Goal: Information Seeking & Learning: Learn about a topic

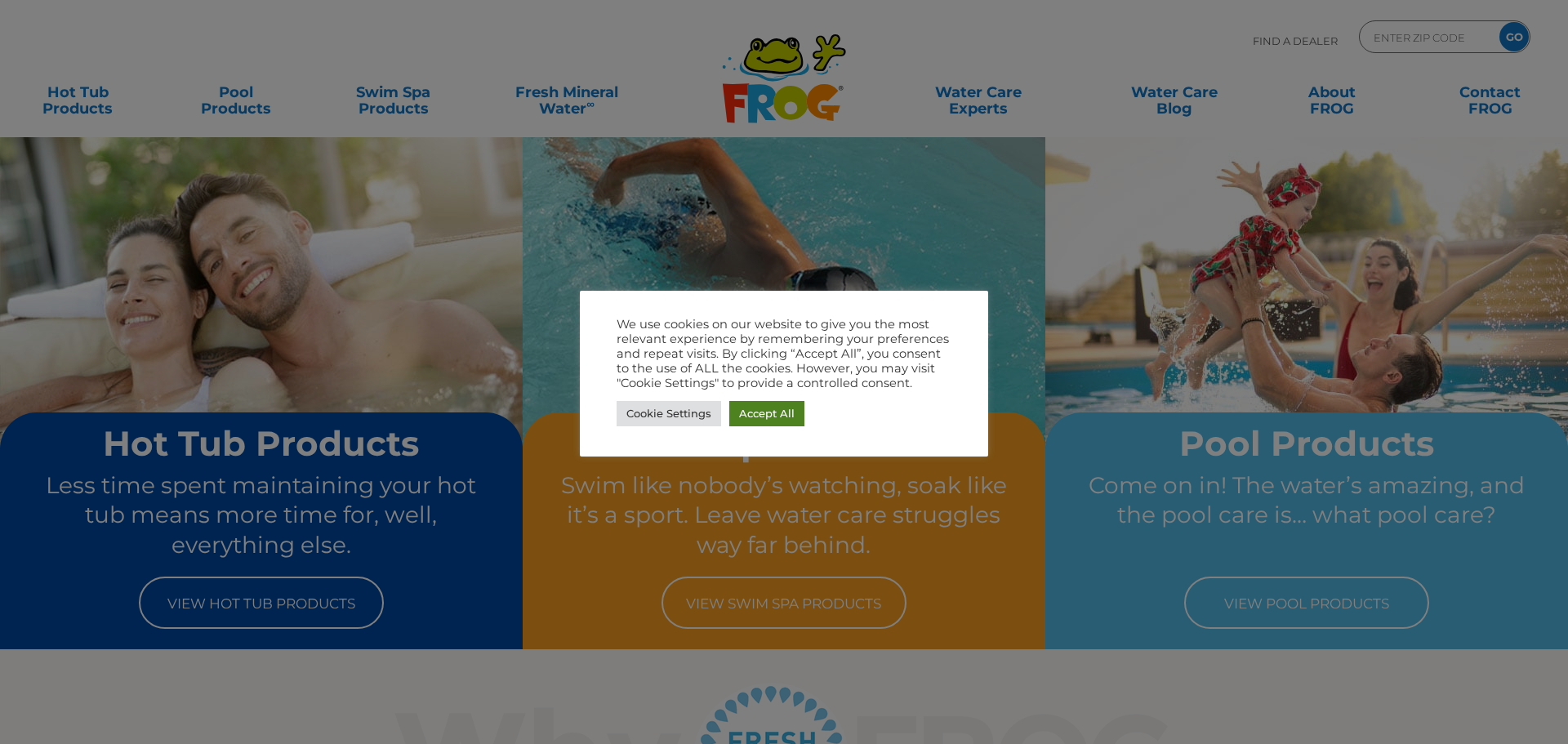
click at [769, 402] on link "Accept All" at bounding box center [766, 414] width 75 height 25
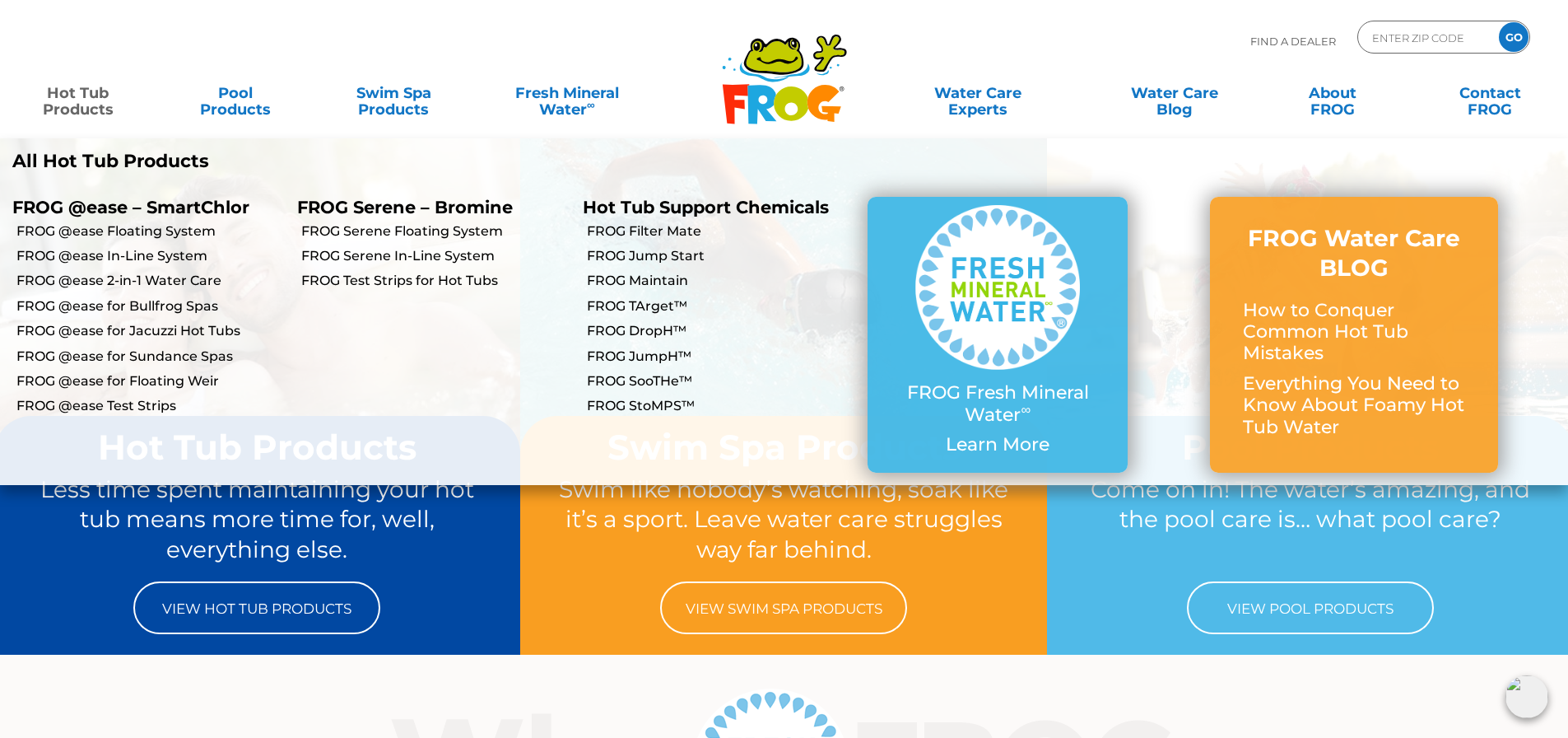
click at [75, 100] on link "Hot Tub Products" at bounding box center [78, 93] width 122 height 33
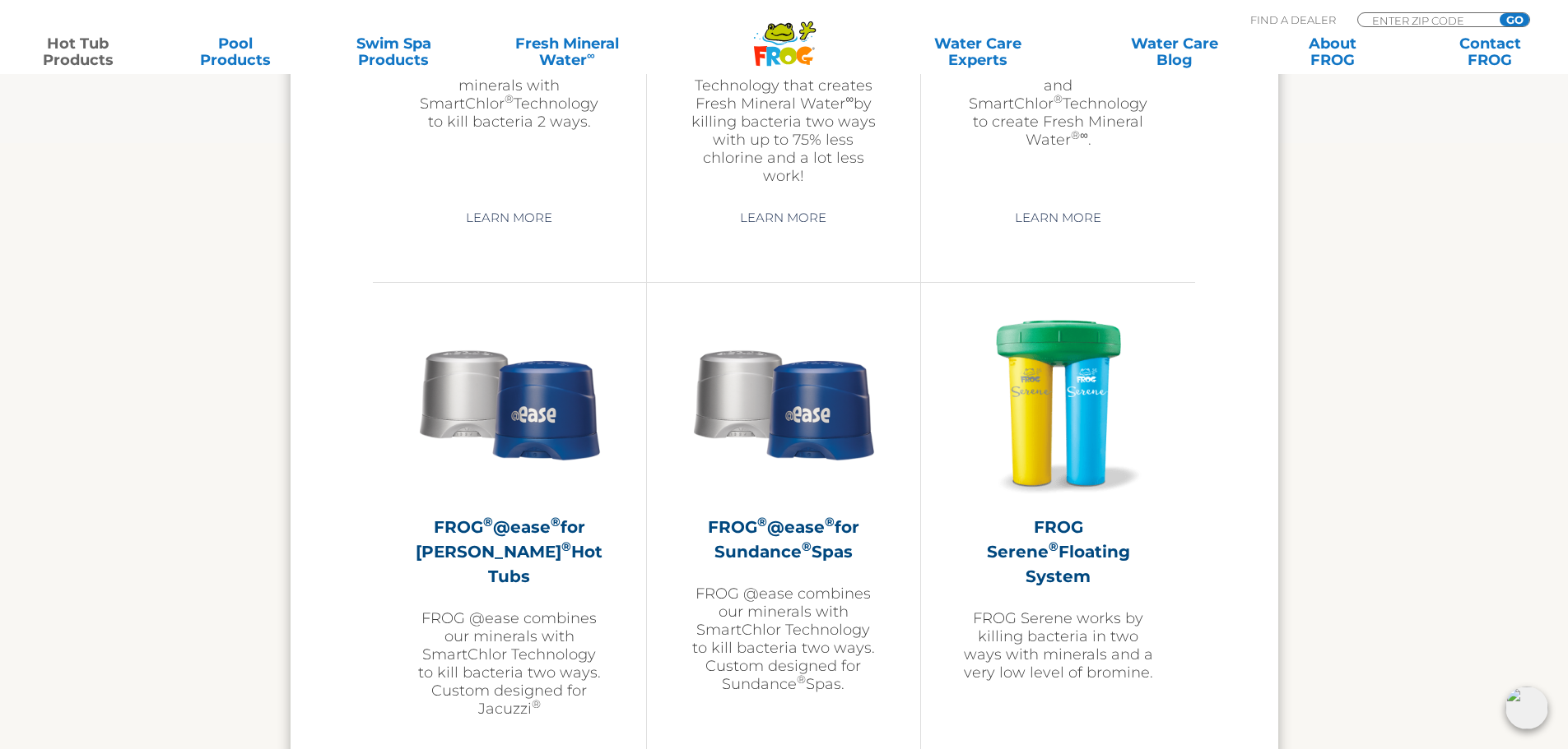
scroll to position [2755, 0]
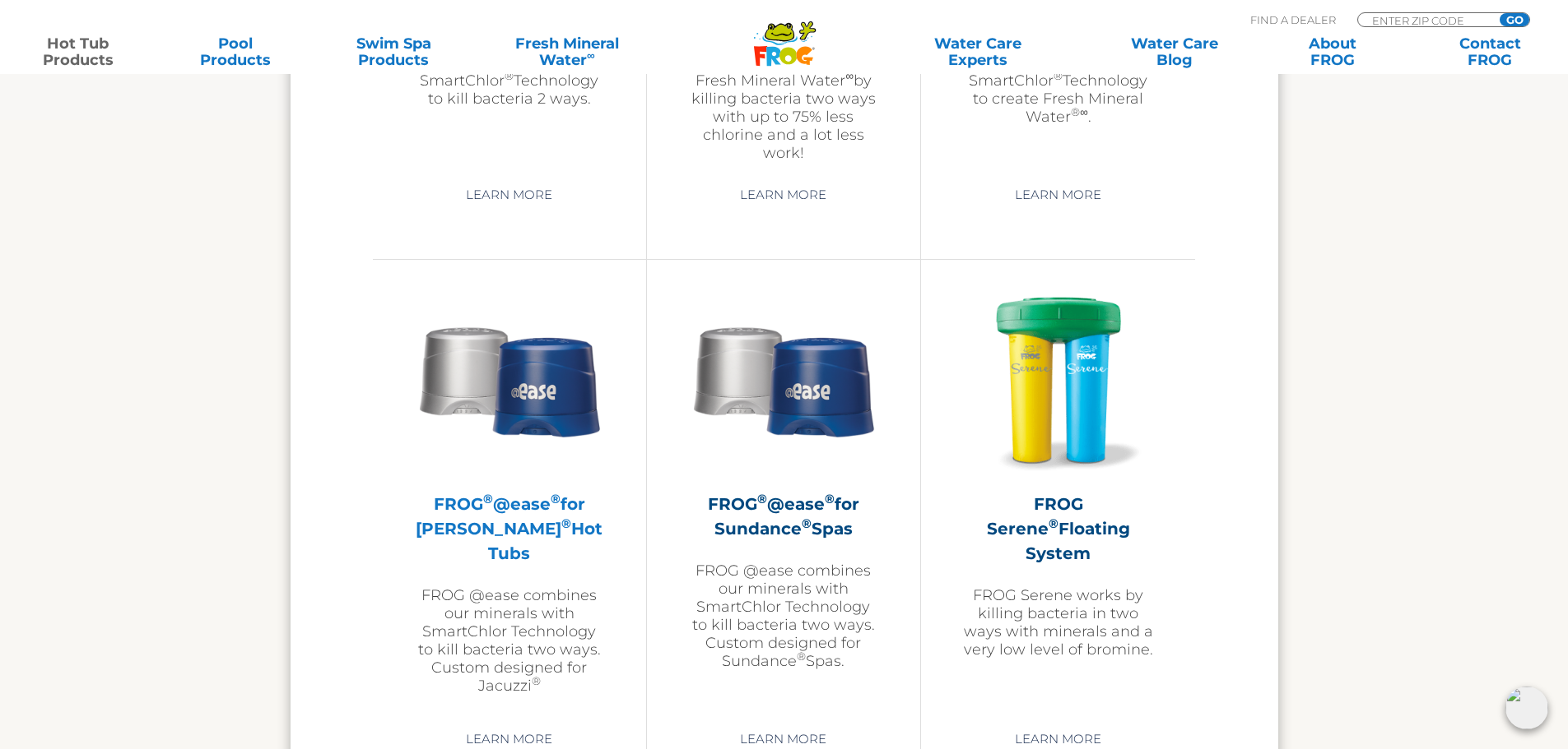
click at [522, 501] on h2 "FROG ® @ease ® for Jacuzzi ® Hot Tubs" at bounding box center [510, 528] width 191 height 74
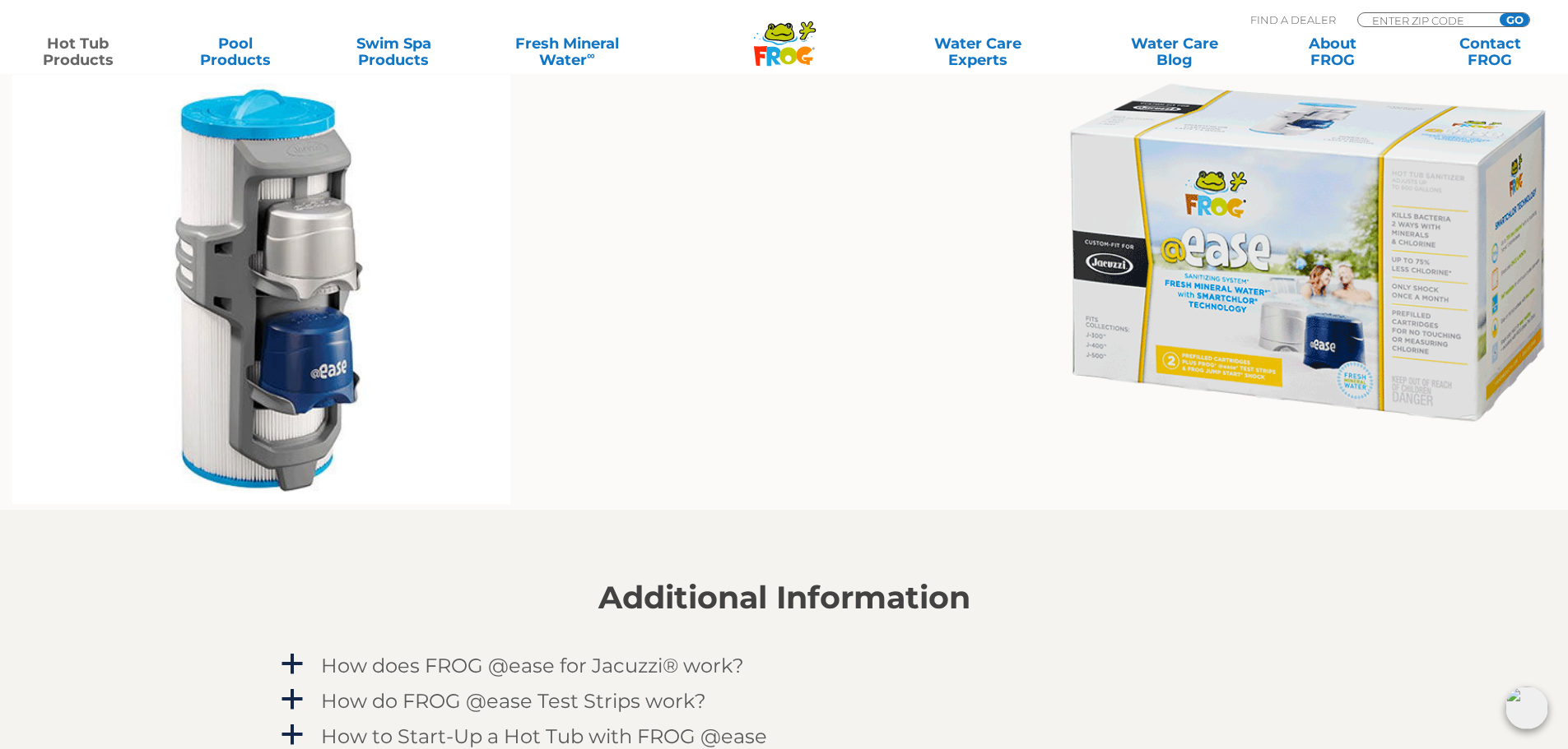
scroll to position [1562, 0]
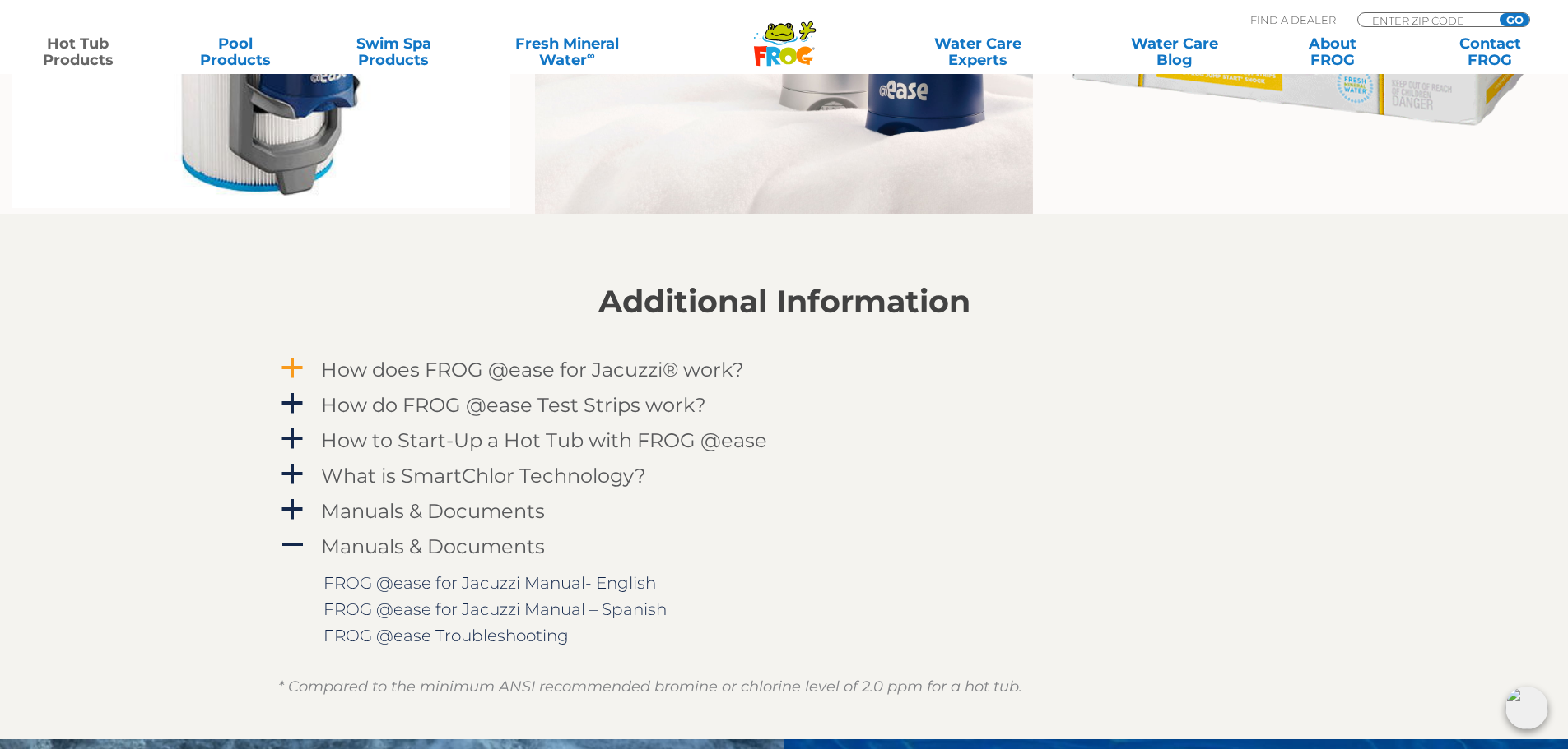
click at [415, 370] on h4 "How does FROG @ease for Jacuzzi® work?" at bounding box center [532, 370] width 423 height 23
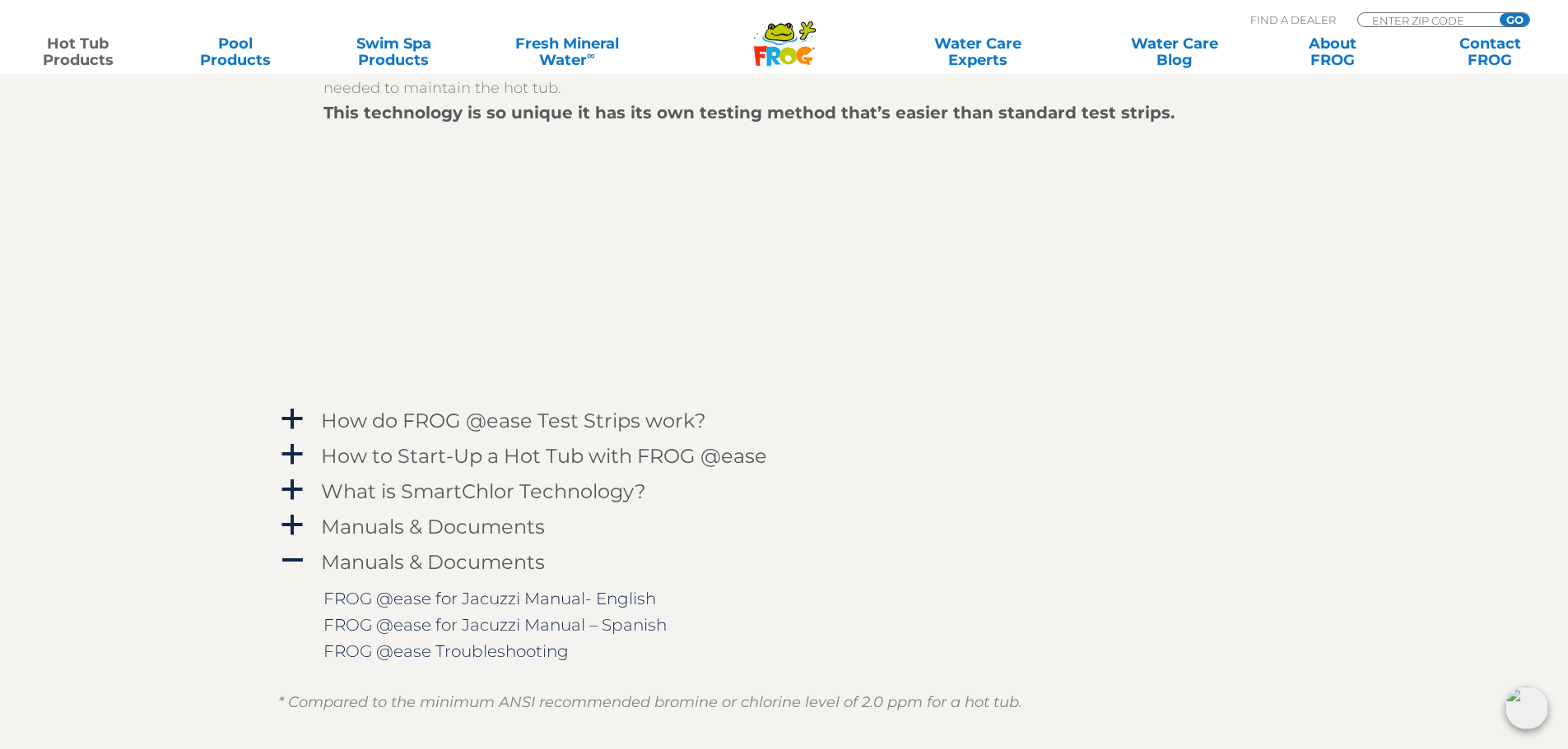
scroll to position [2056, 0]
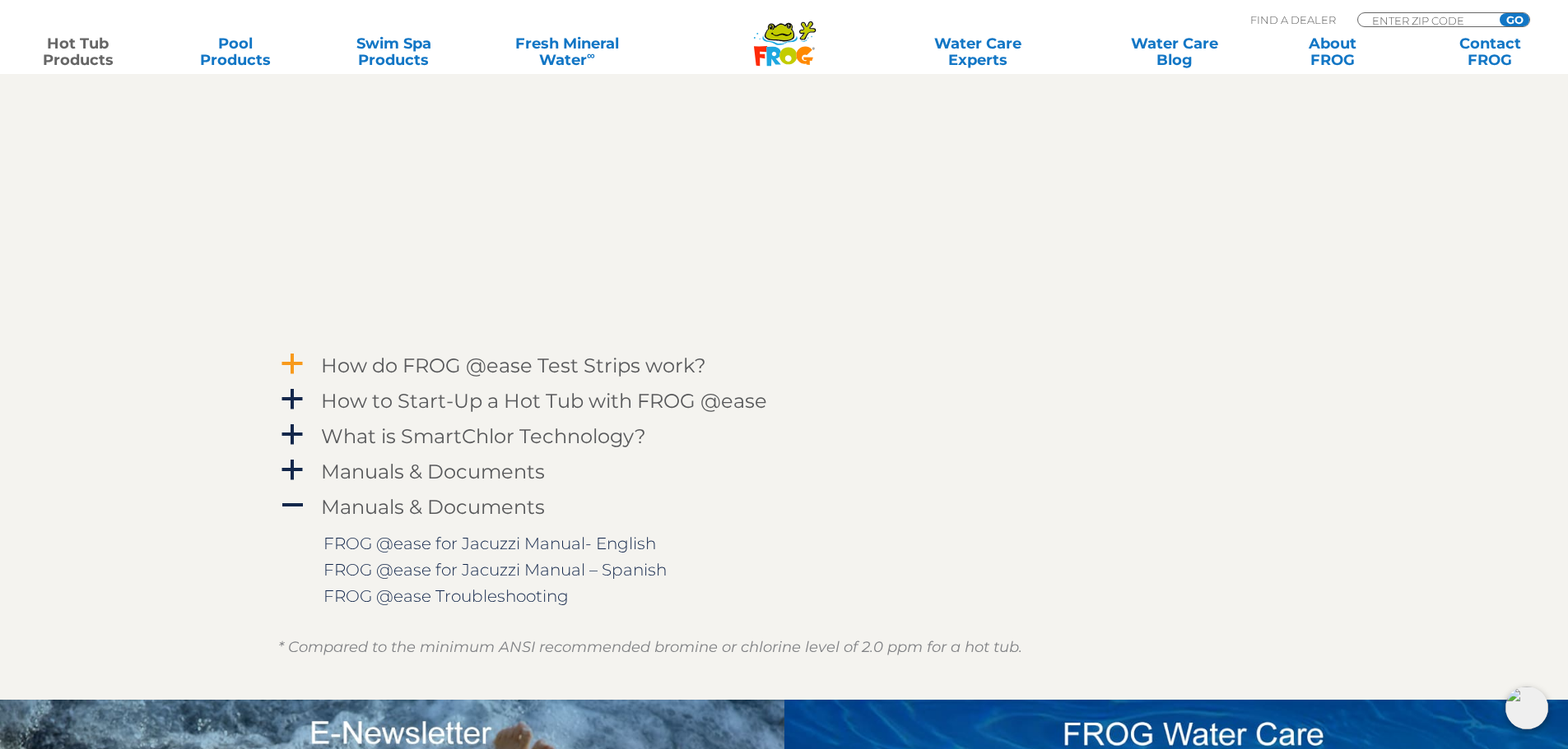
click at [416, 365] on h4 "How do FROG @ease Test Strips work?" at bounding box center [513, 366] width 386 height 23
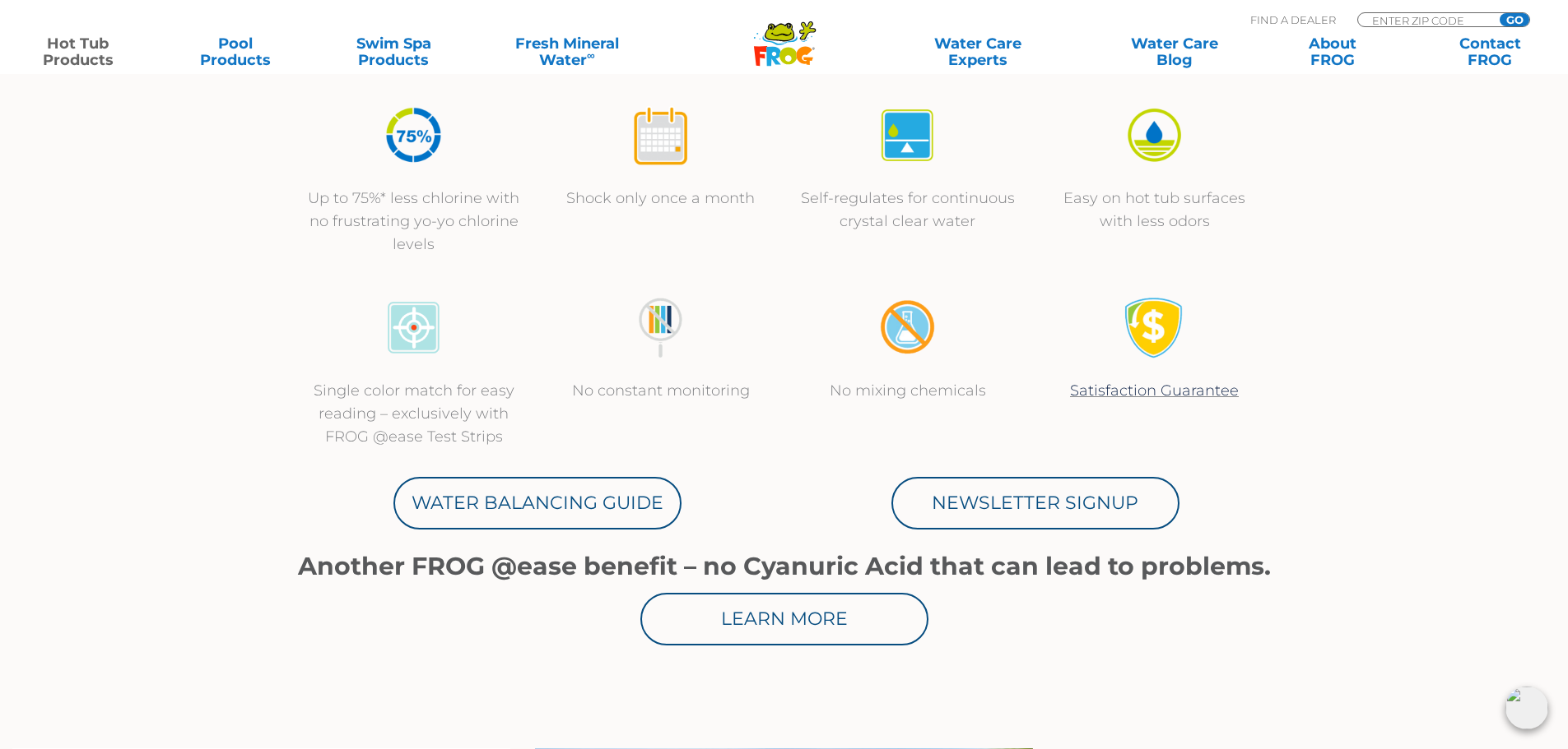
scroll to position [246, 0]
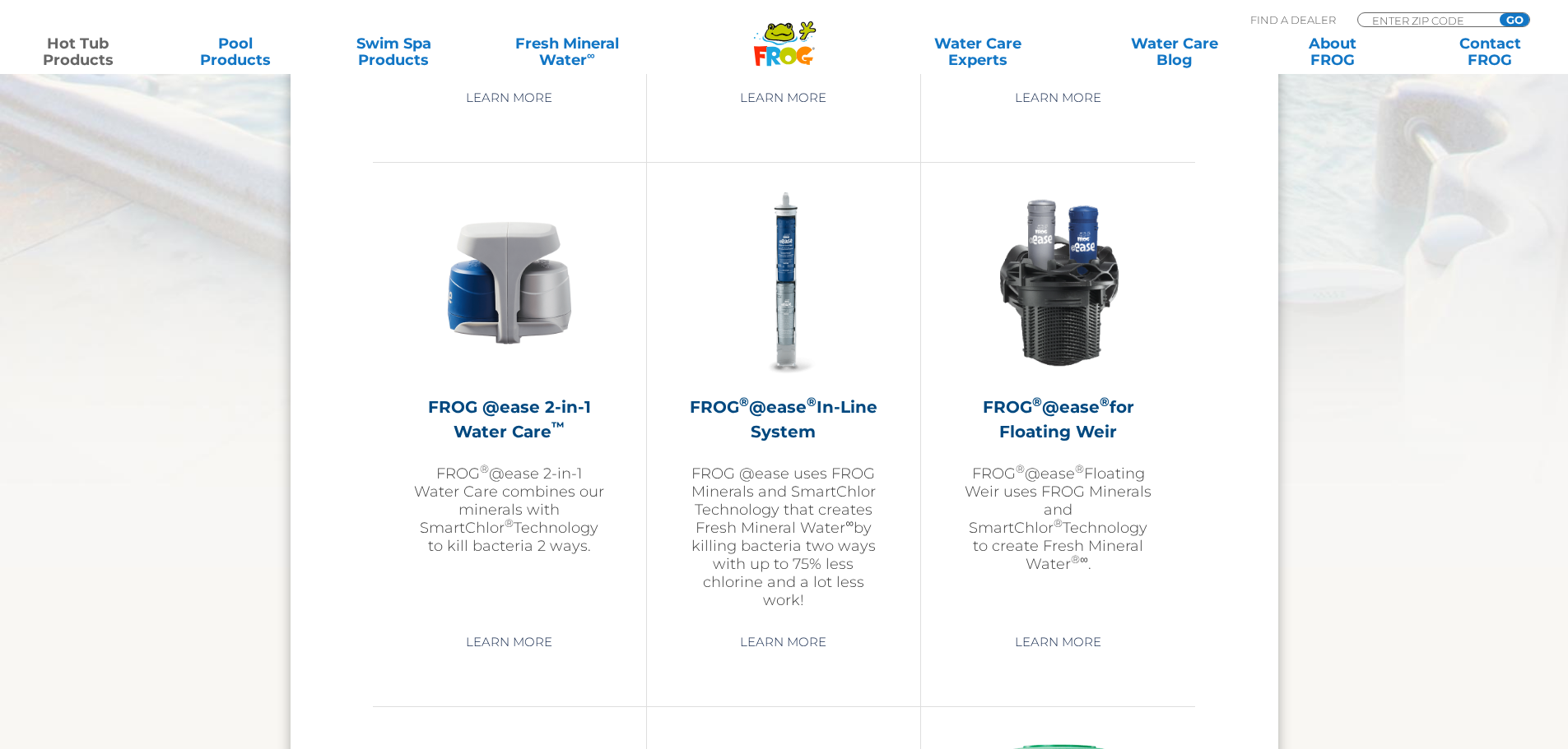
scroll to position [2240, 0]
